Goal: Task Accomplishment & Management: Manage account settings

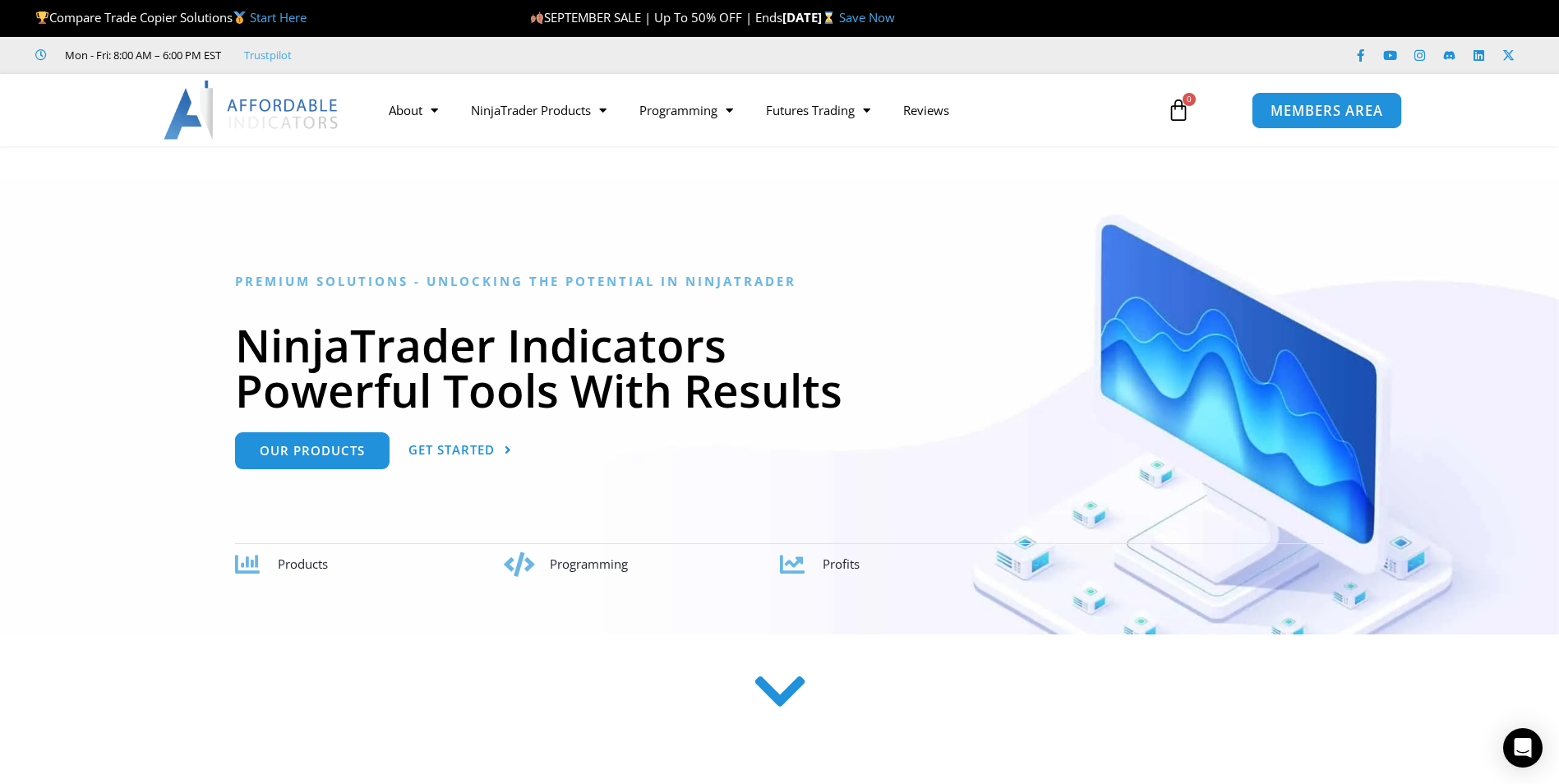
click at [1291, 104] on span "MEMBERS AREA" at bounding box center [1326, 110] width 113 height 14
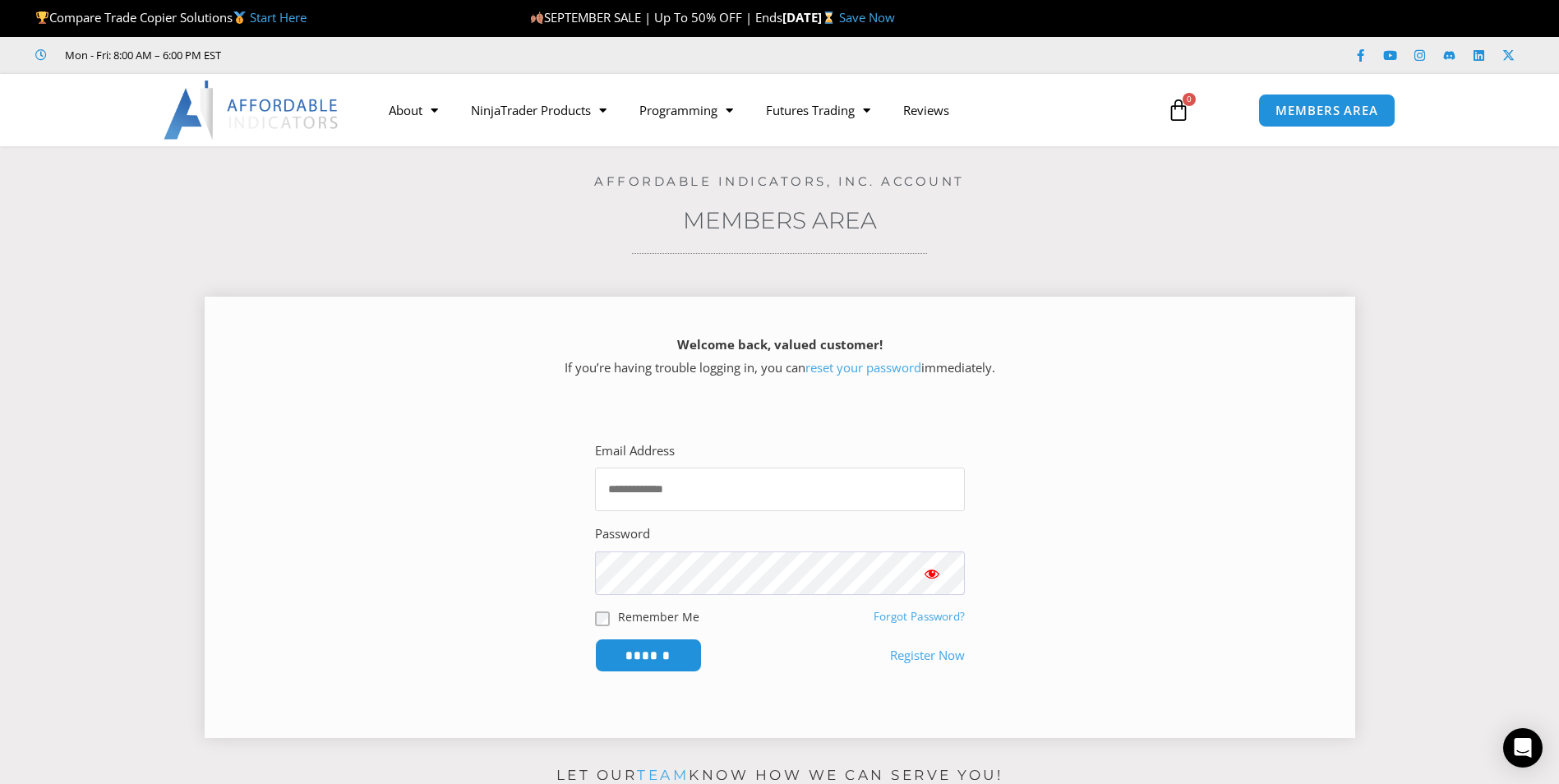
click at [749, 499] on input "Email Address" at bounding box center [780, 489] width 370 height 43
click at [705, 485] on input "Email Address" at bounding box center [780, 489] width 370 height 43
type input "**********"
click at [942, 581] on button "Show password" at bounding box center [931, 573] width 65 height 43
click at [595, 638] on input "******" at bounding box center [648, 655] width 107 height 34
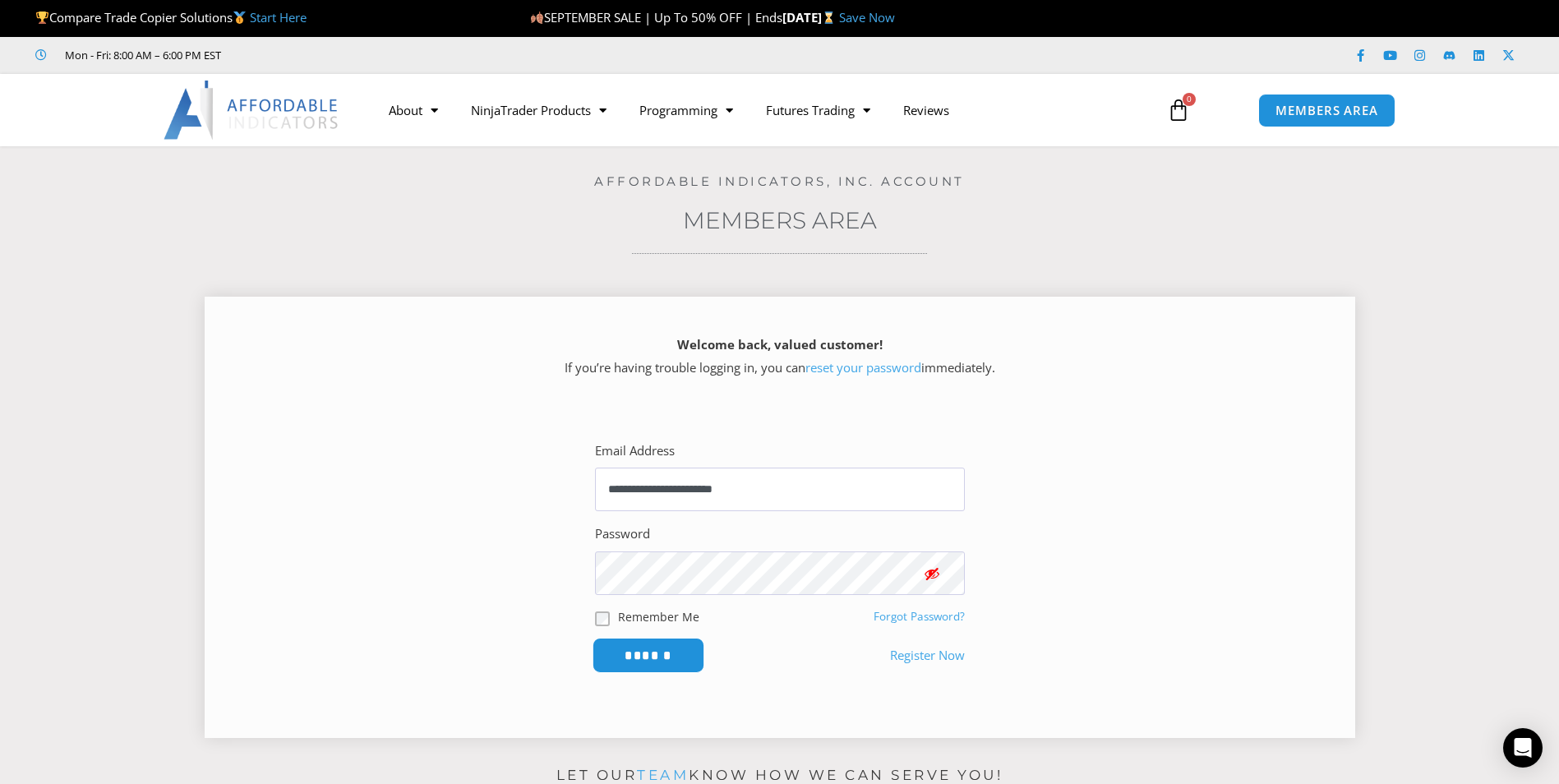
click at [676, 667] on input "******" at bounding box center [648, 655] width 113 height 36
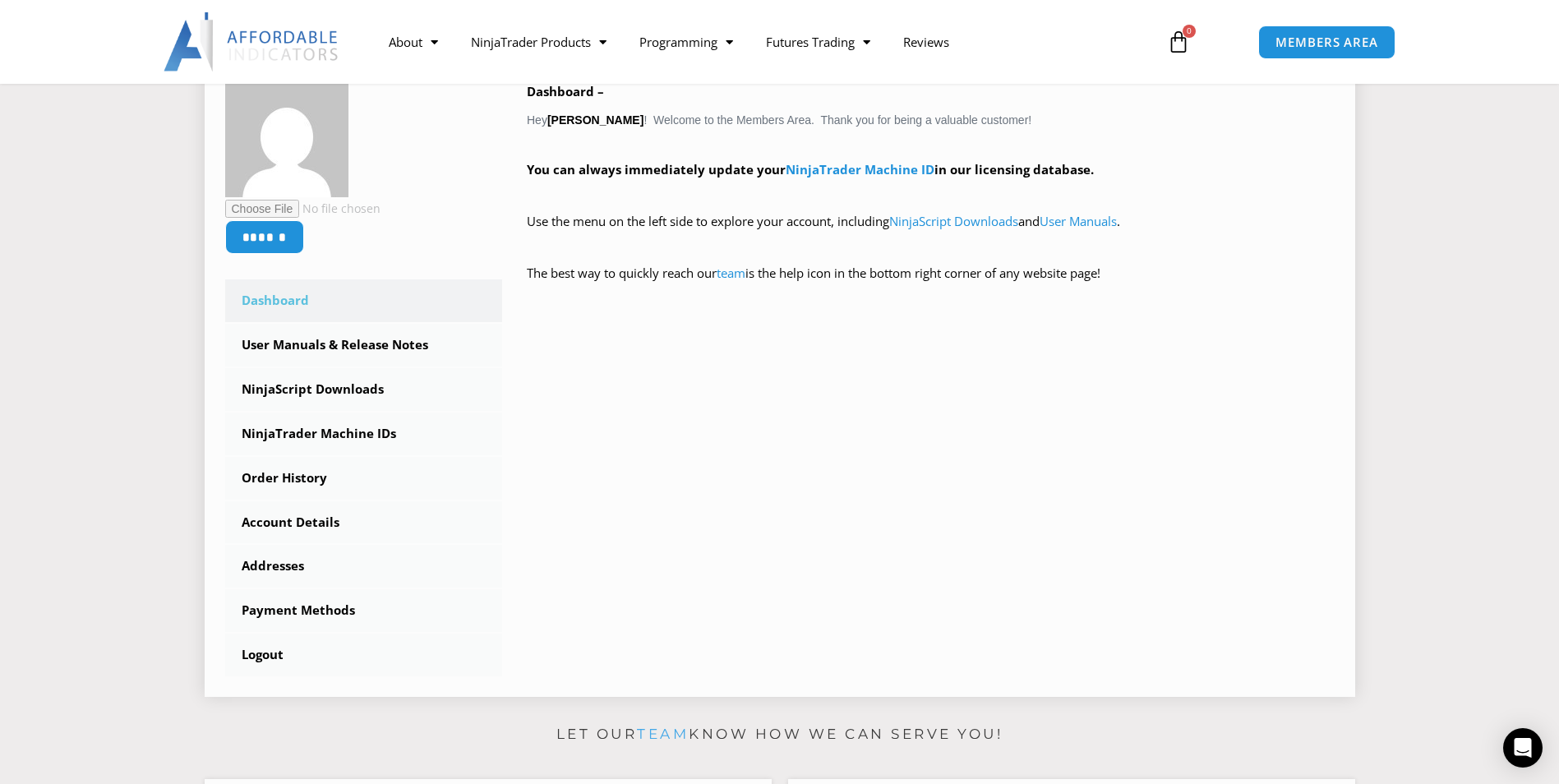
scroll to position [301, 0]
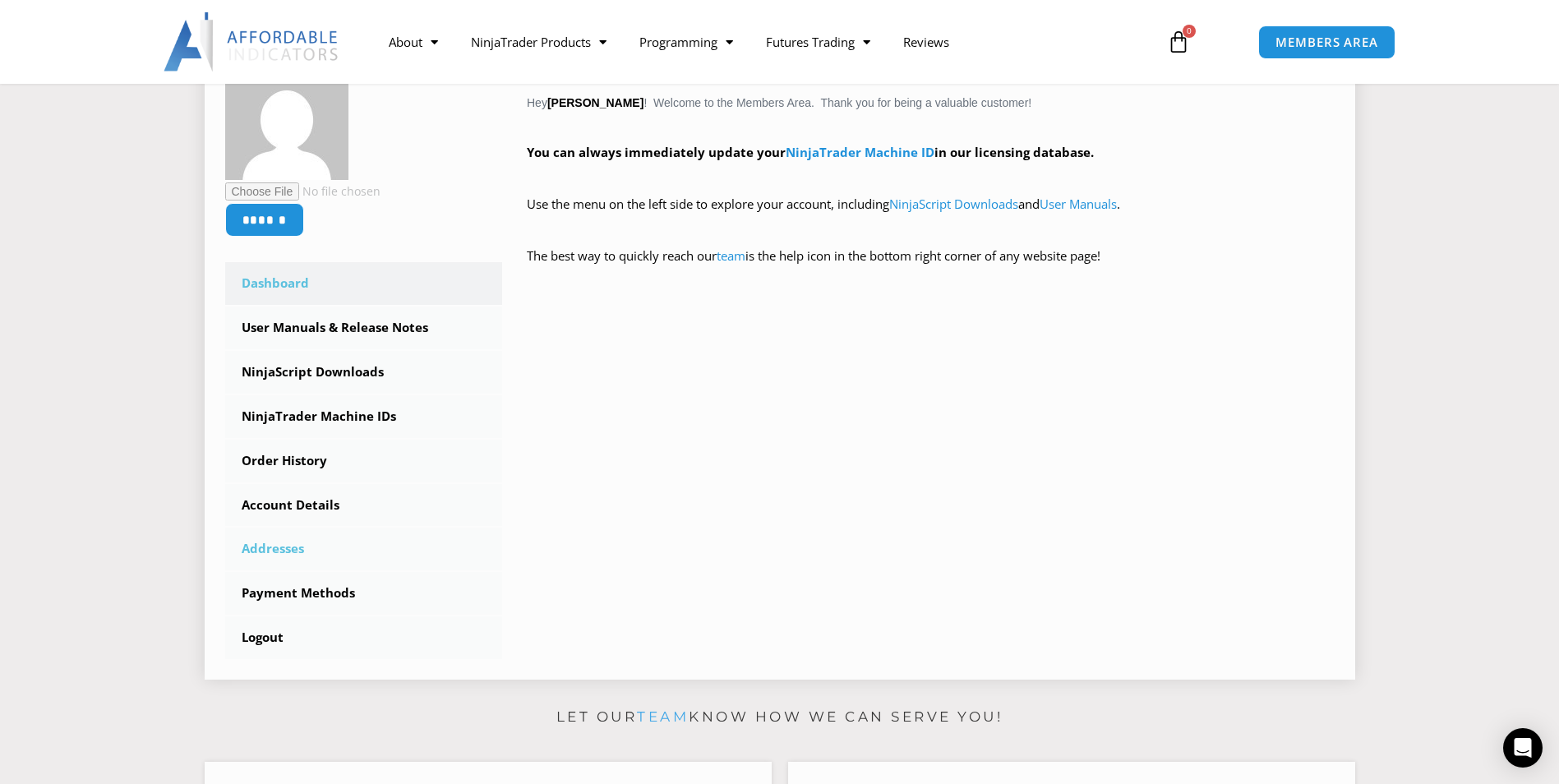
click at [295, 550] on link "Addresses" at bounding box center [363, 549] width 278 height 42
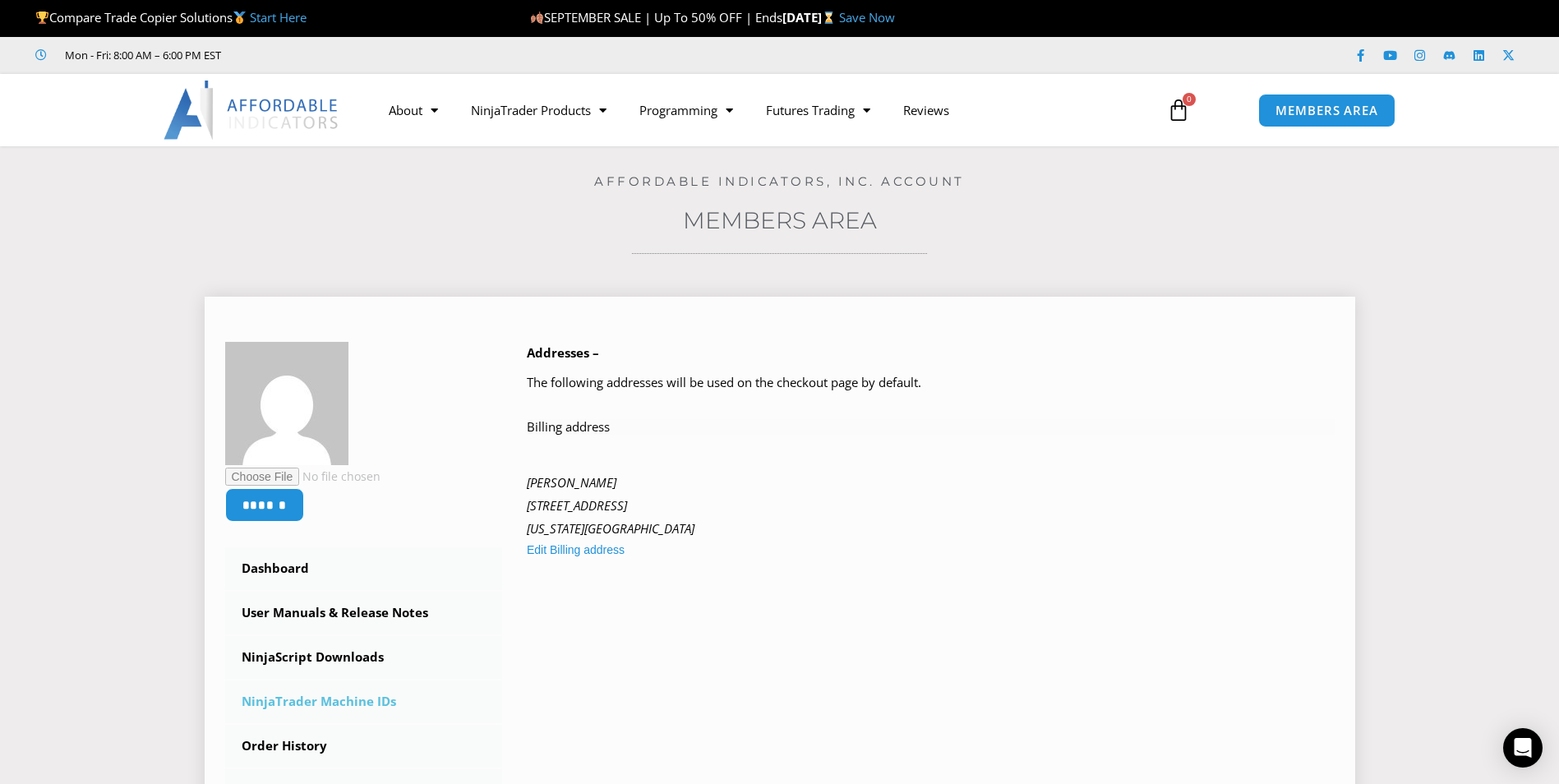
click at [315, 705] on link "NinjaTrader Machine IDs" at bounding box center [363, 702] width 278 height 42
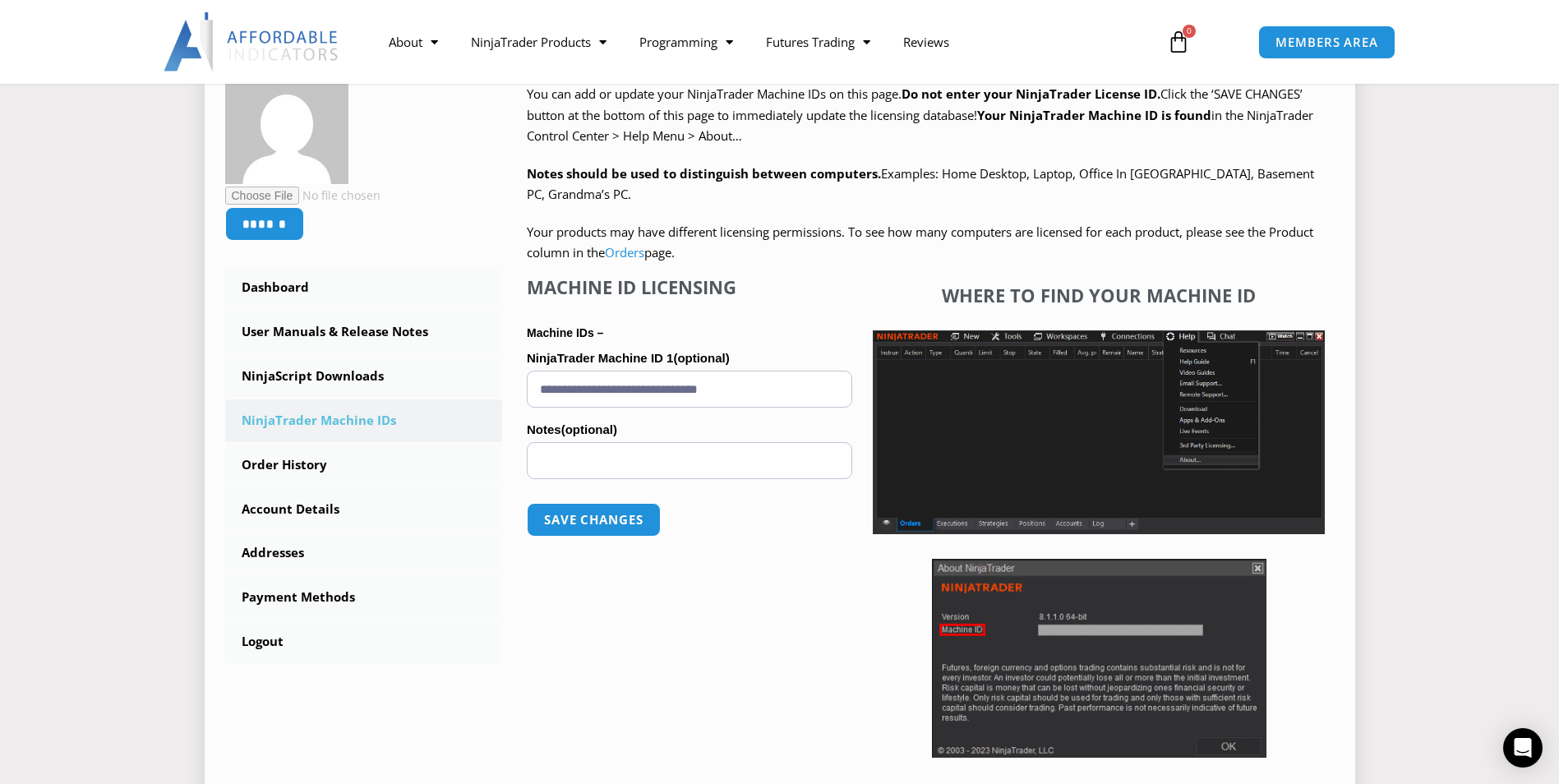
scroll to position [301, 0]
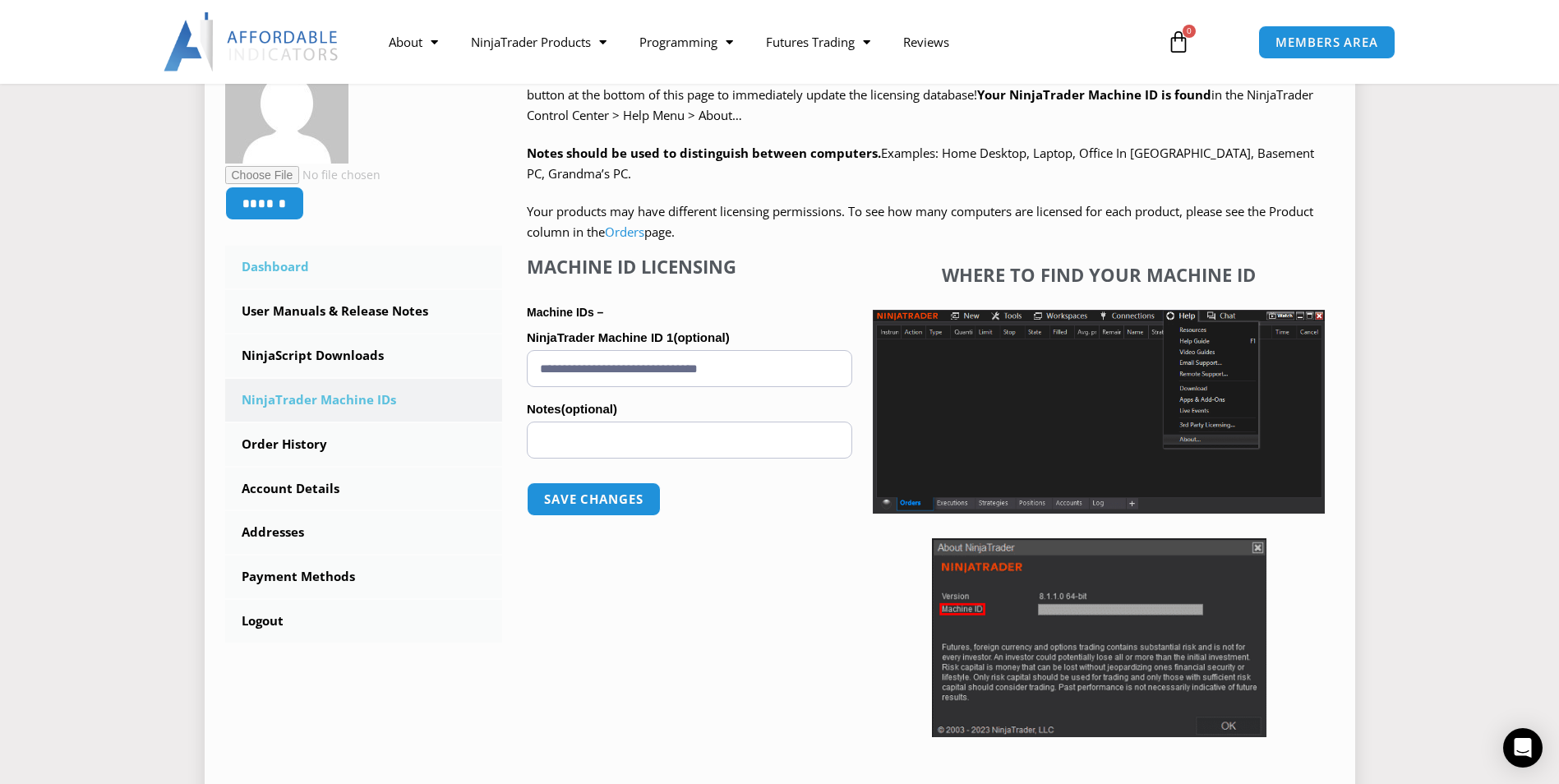
click at [309, 264] on link "Dashboard" at bounding box center [363, 267] width 278 height 42
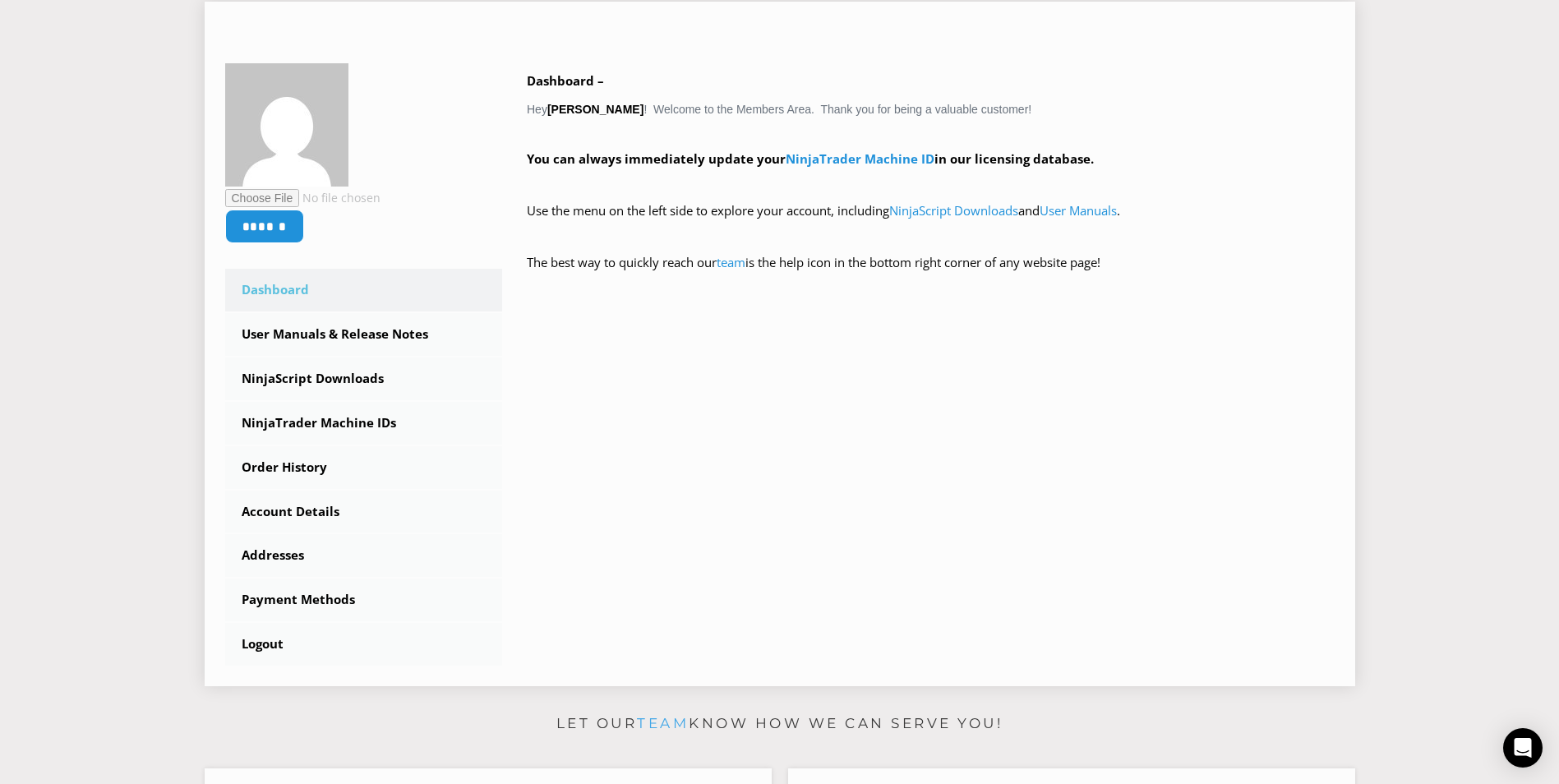
scroll to position [301, 0]
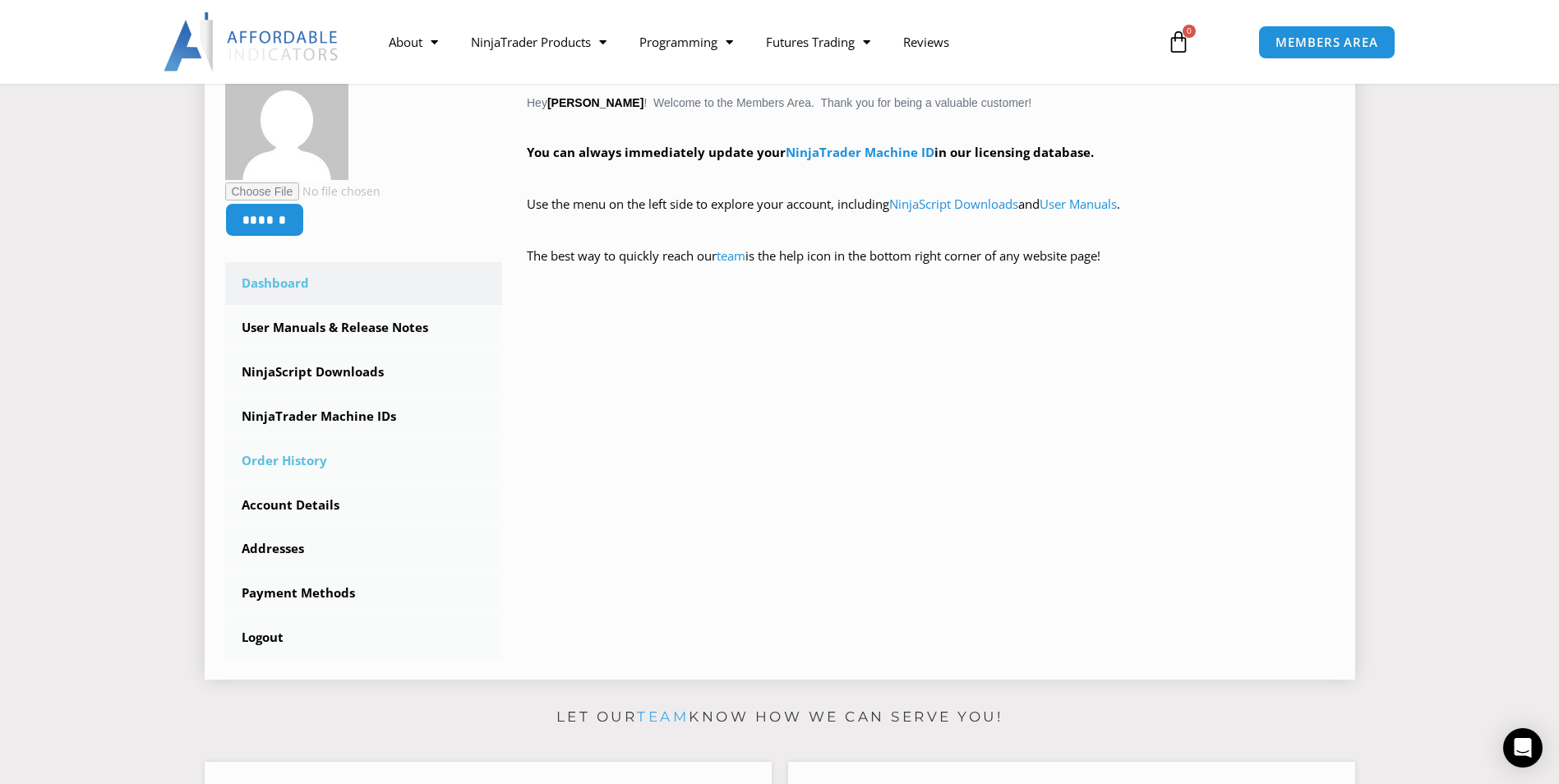
click at [283, 470] on link "Order History" at bounding box center [363, 461] width 278 height 42
click at [282, 466] on link "Order History" at bounding box center [363, 461] width 278 height 42
click at [281, 455] on link "Order History" at bounding box center [363, 461] width 278 height 42
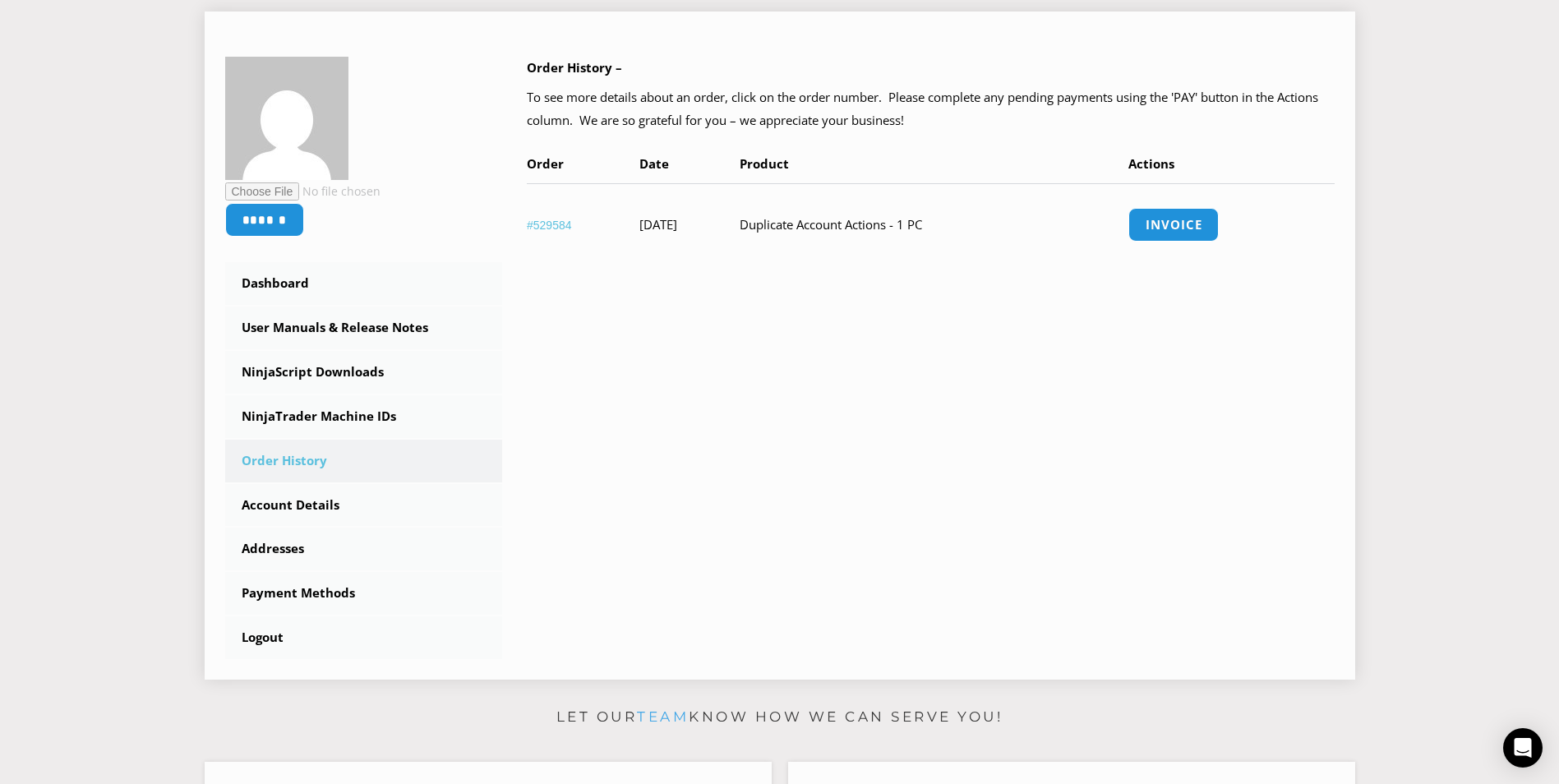
scroll to position [301, 0]
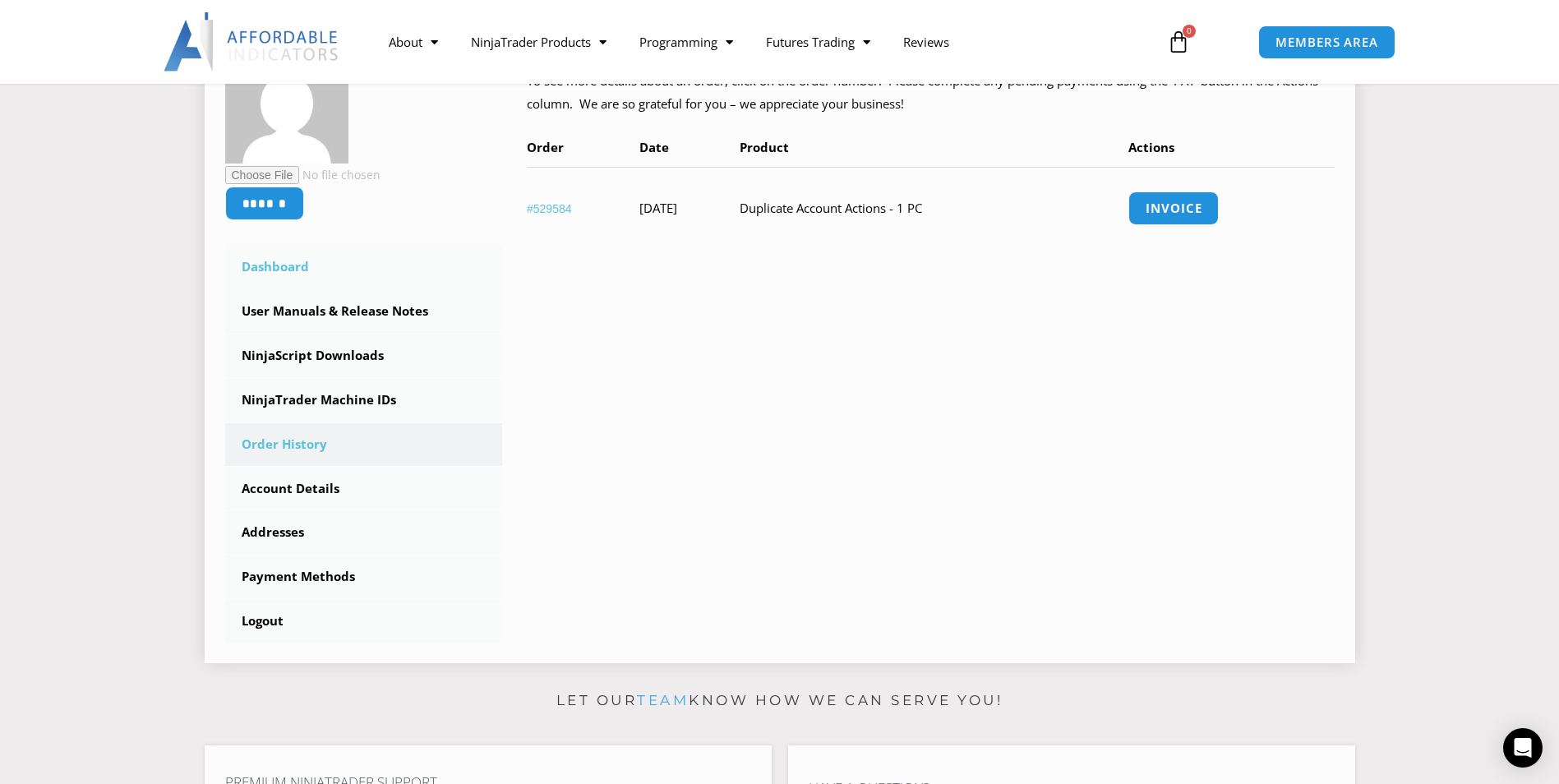
click at [289, 262] on link "Dashboard" at bounding box center [363, 267] width 278 height 42
